Goal: Navigation & Orientation: Understand site structure

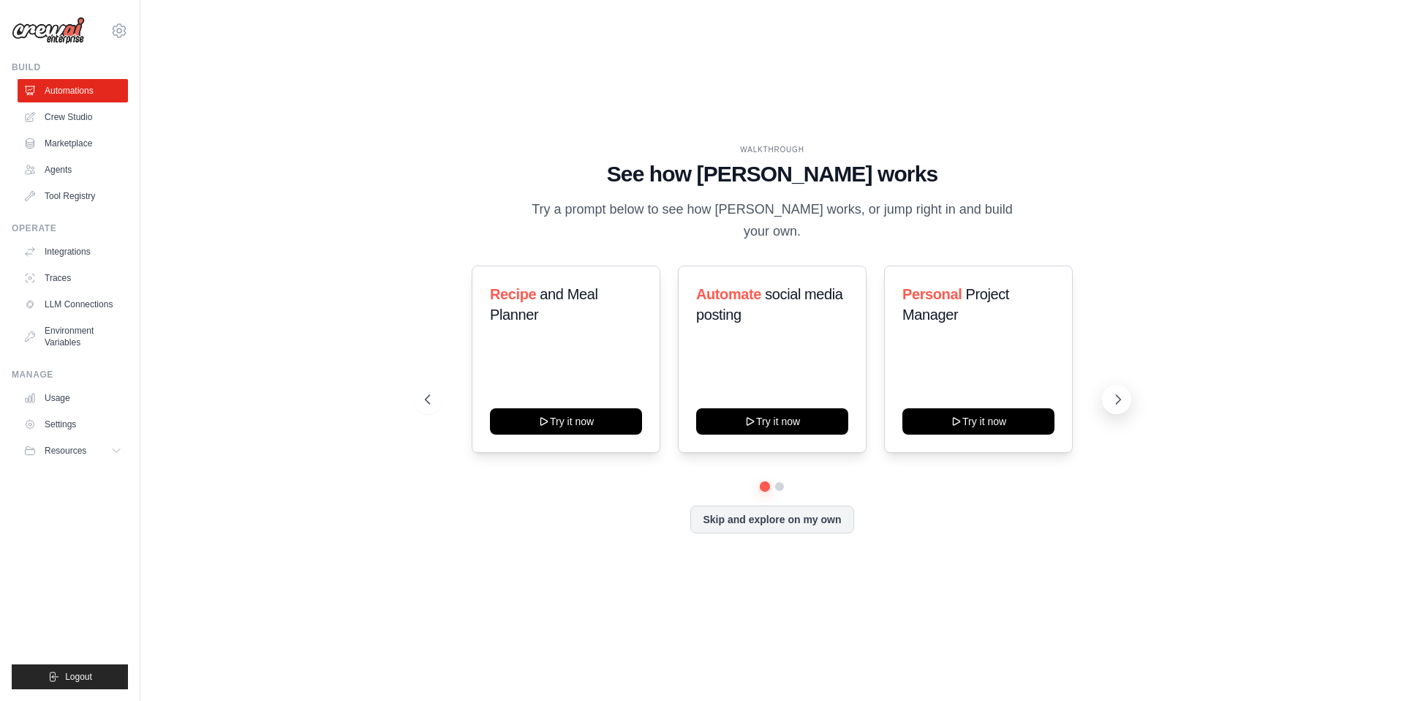
click at [1124, 385] on button at bounding box center [1116, 399] width 29 height 29
click at [748, 295] on div "Content Curator" at bounding box center [772, 300] width 152 height 32
click at [41, 250] on link "Integrations" at bounding box center [74, 251] width 110 height 23
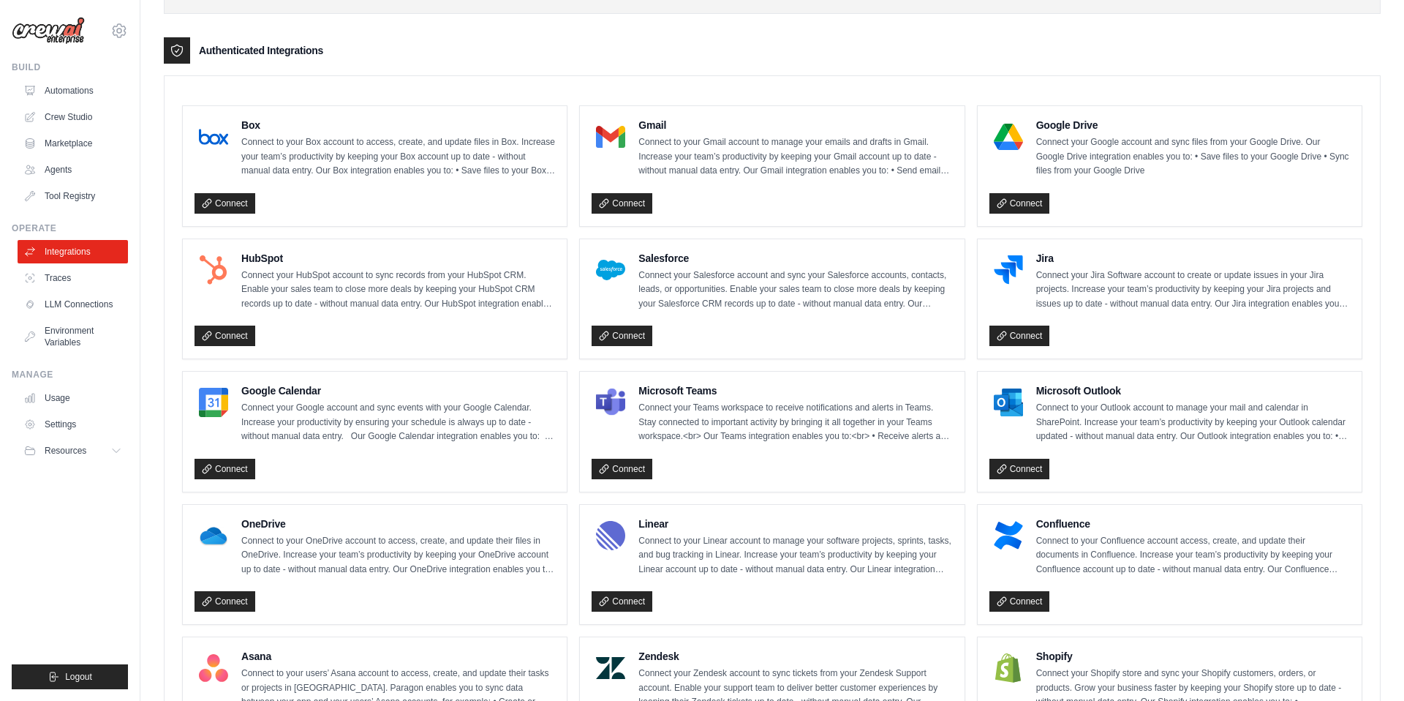
scroll to position [166, 0]
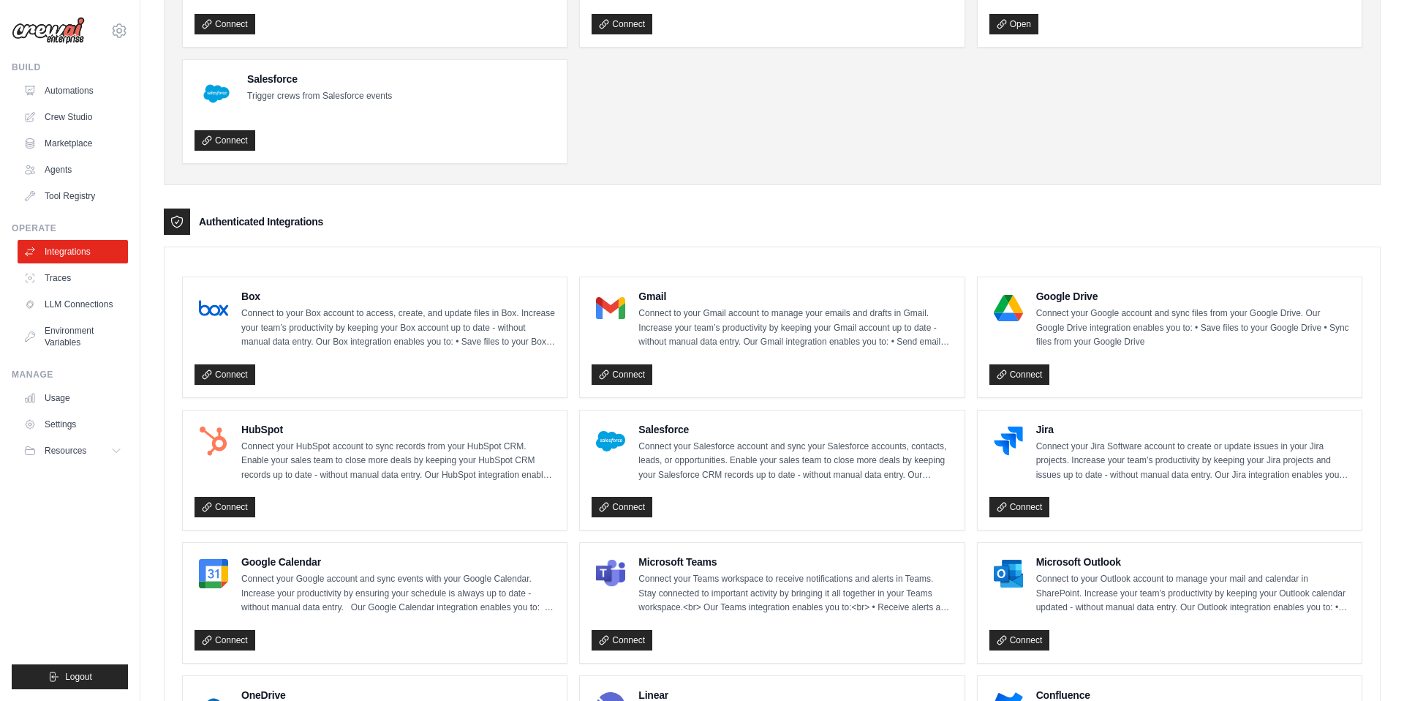
click at [660, 206] on div "Triggering Integrations Slack Activate crews directly within Slack with simple …" at bounding box center [772, 608] width 1217 height 1461
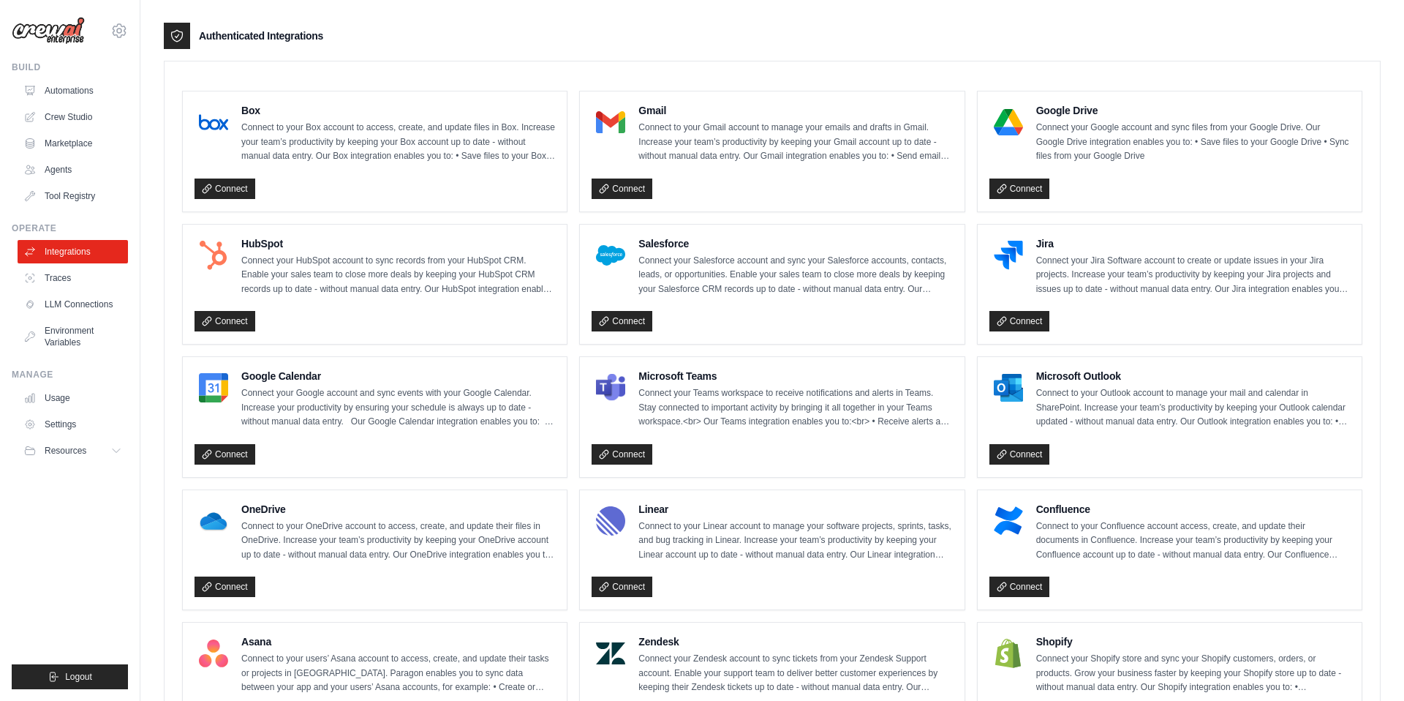
scroll to position [0, 0]
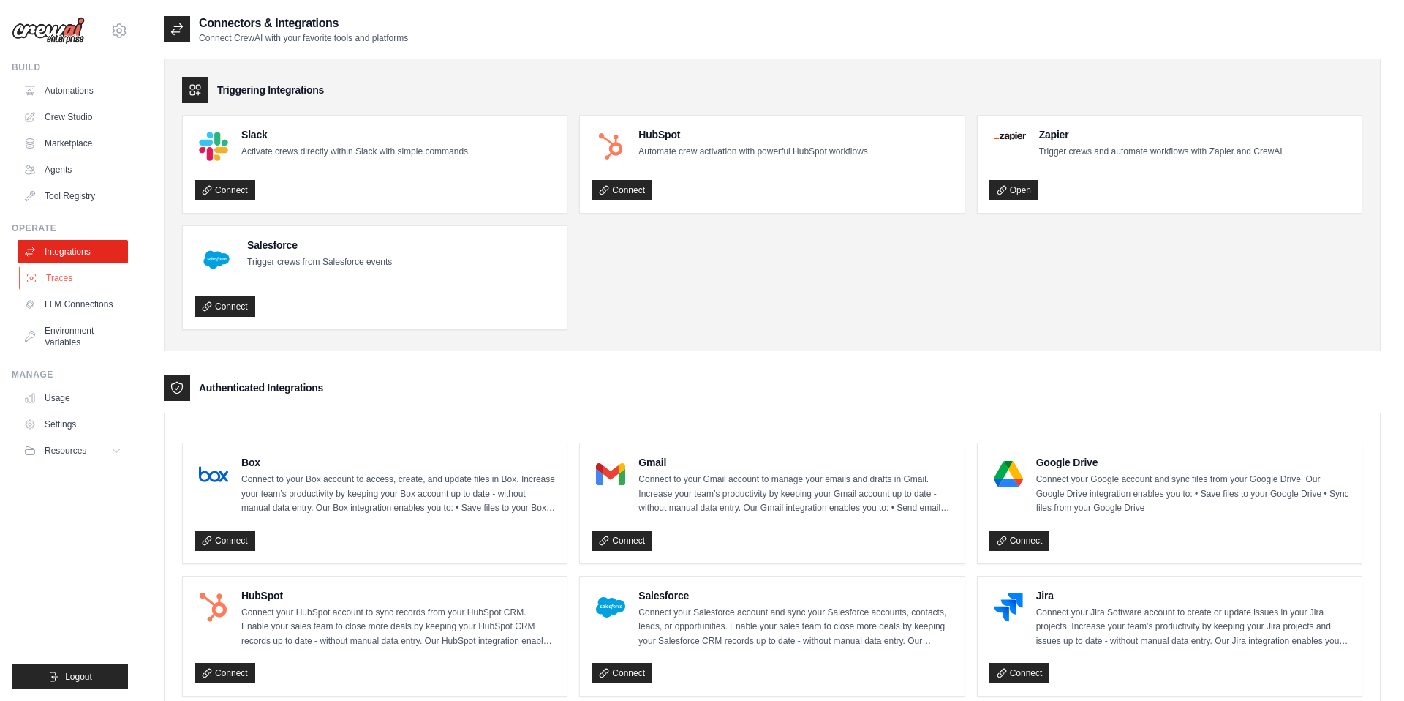
click at [61, 279] on link "Traces" at bounding box center [74, 277] width 110 height 23
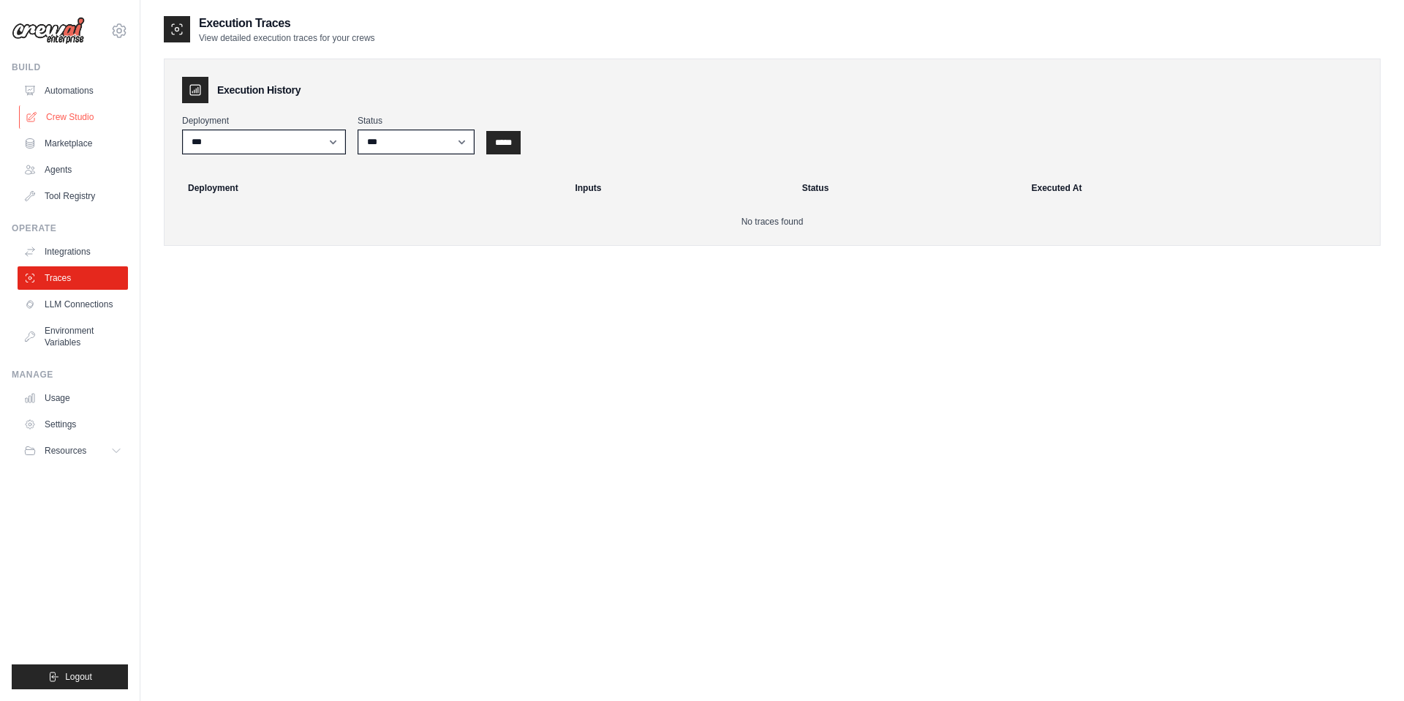
click at [59, 127] on link "Crew Studio" at bounding box center [74, 116] width 110 height 23
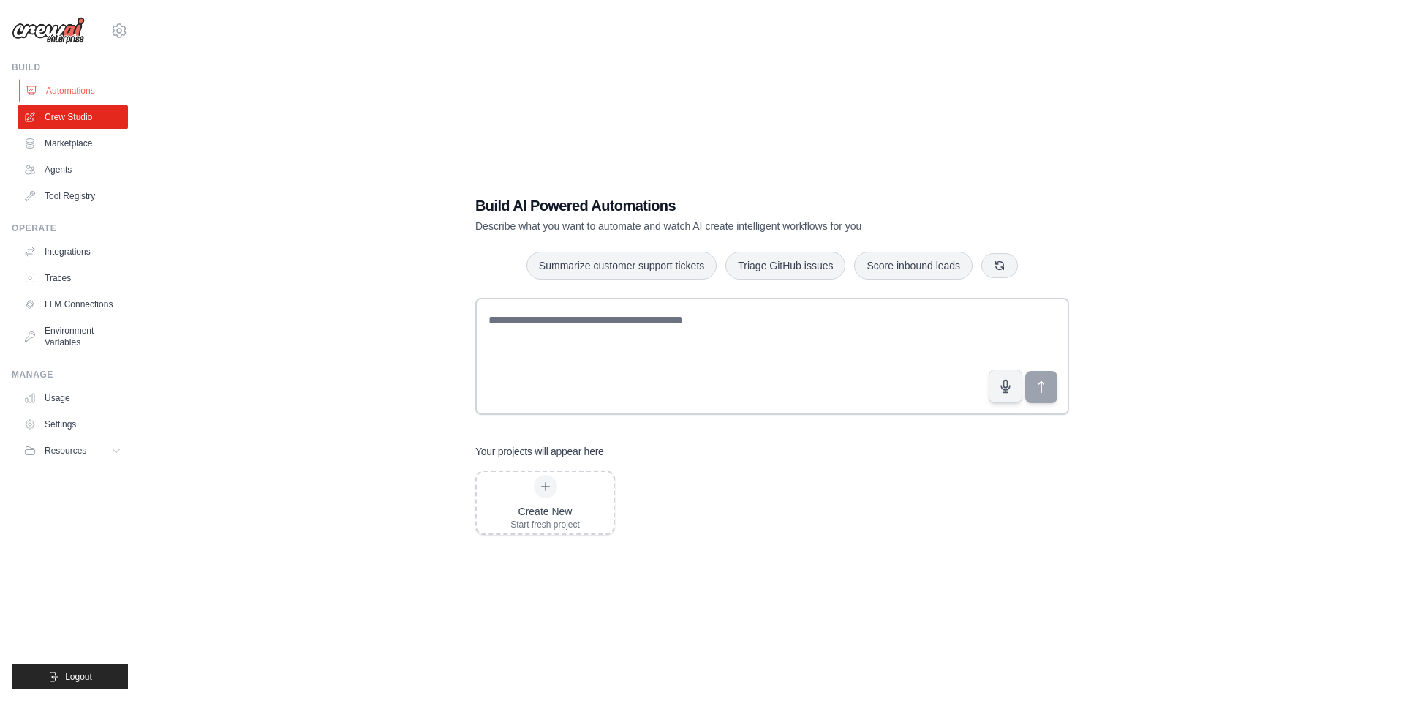
click at [64, 94] on link "Automations" at bounding box center [74, 90] width 110 height 23
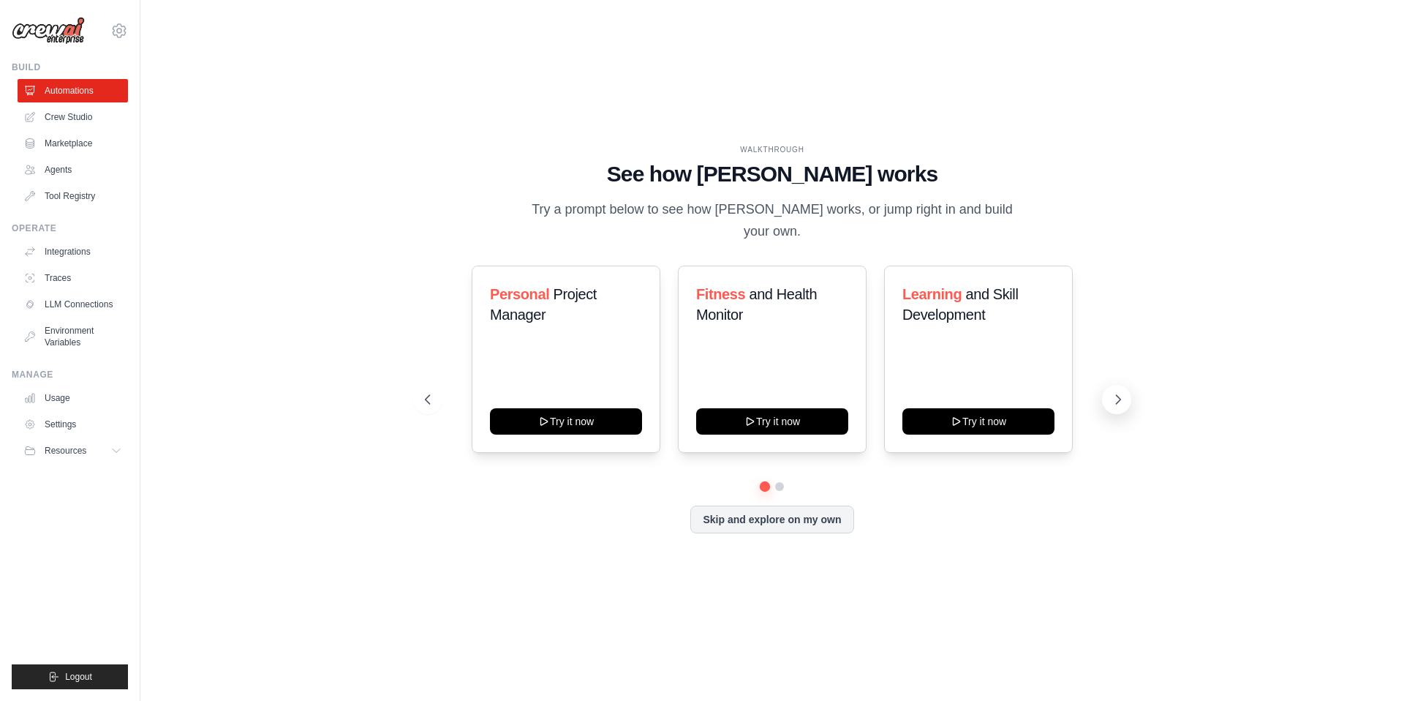
click at [1114, 392] on icon at bounding box center [1118, 399] width 15 height 15
click at [486, 145] on div "WALKTHROUGH See how CrewAI works Try a prompt below to see how CrewAI works, or…" at bounding box center [772, 350] width 1217 height 671
click at [412, 251] on div "WALKTHROUGH See how CrewAI works Try a prompt below to see how CrewAI works, or…" at bounding box center [772, 350] width 730 height 412
